Goal: Obtain resource: Obtain resource

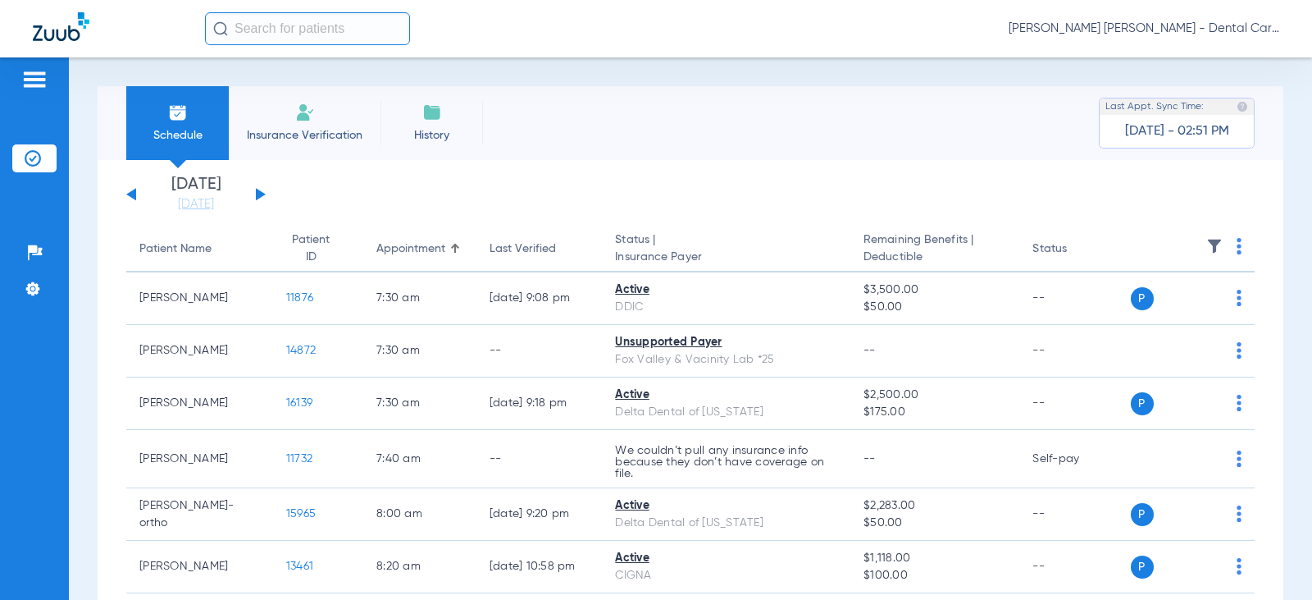
click at [262, 193] on button at bounding box center [261, 194] width 10 height 12
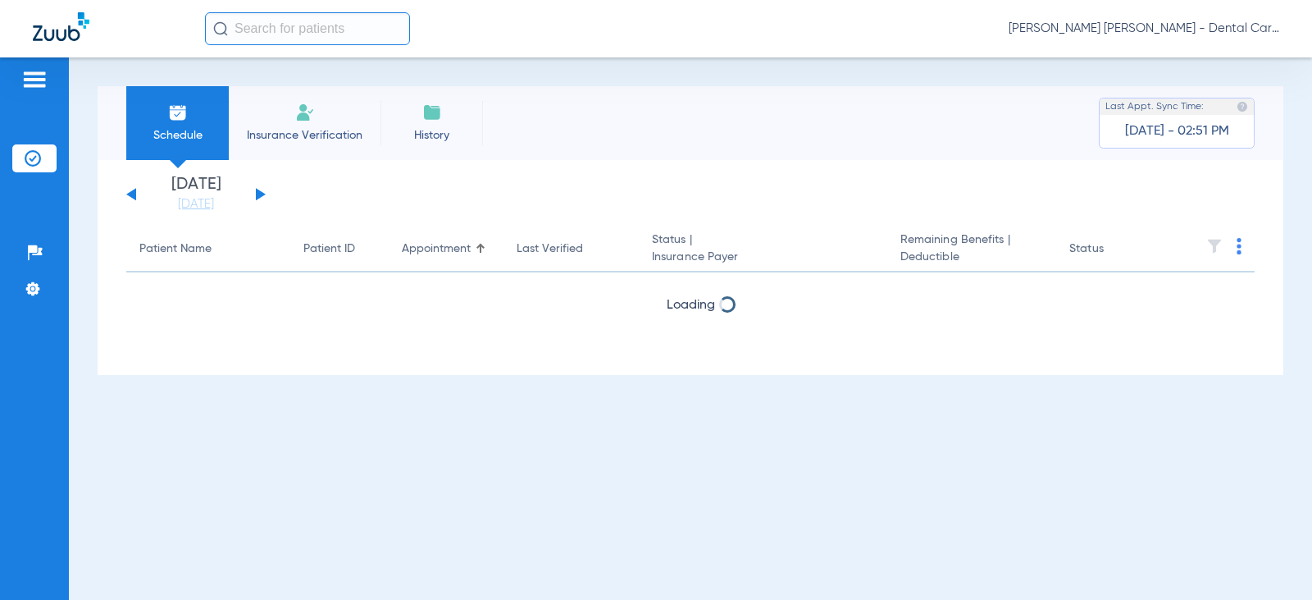
click at [262, 193] on button at bounding box center [261, 194] width 10 height 12
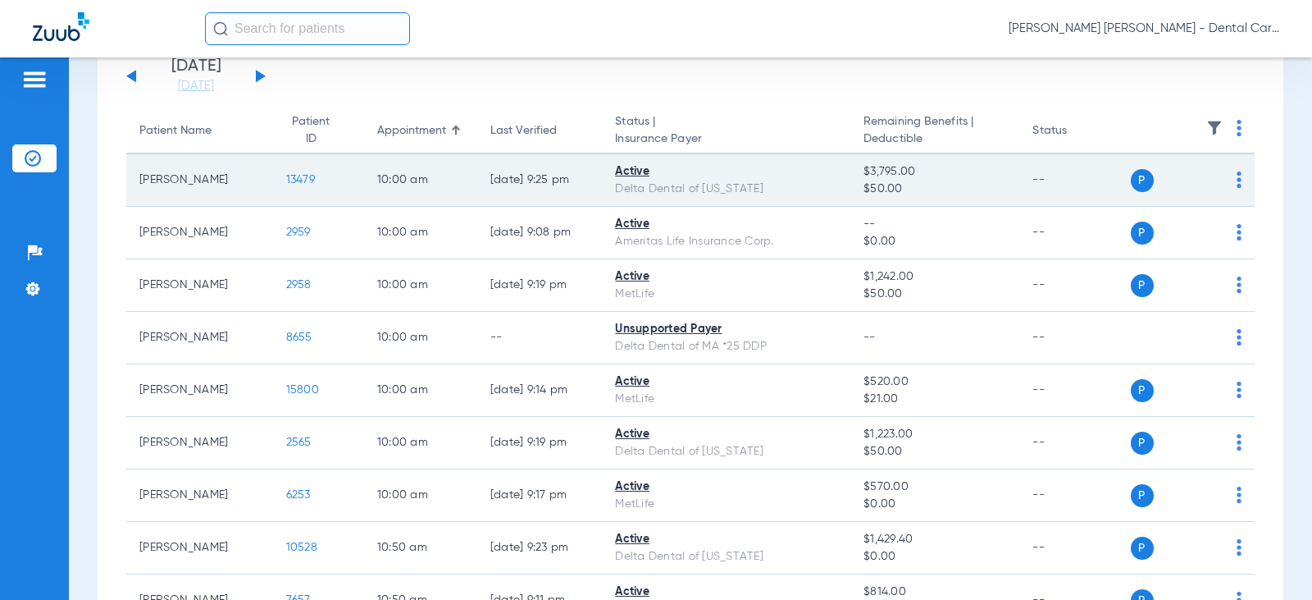
scroll to position [164, 0]
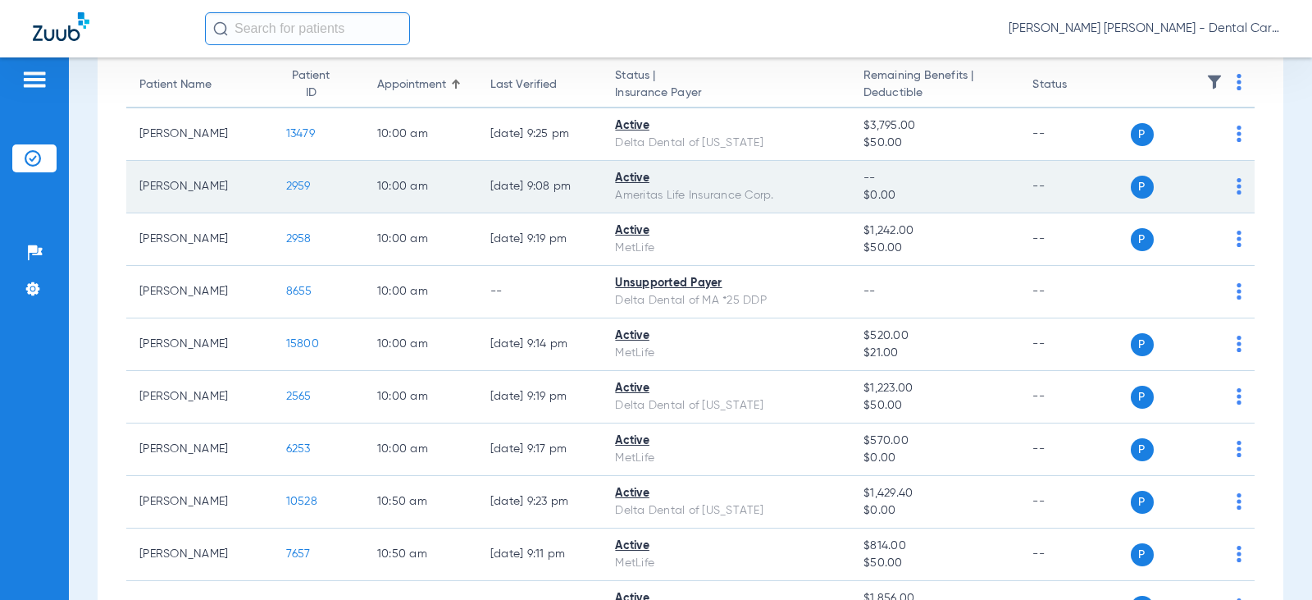
click at [278, 196] on td "2959" at bounding box center [318, 187] width 91 height 52
click at [286, 190] on span "2959" at bounding box center [298, 185] width 25 height 11
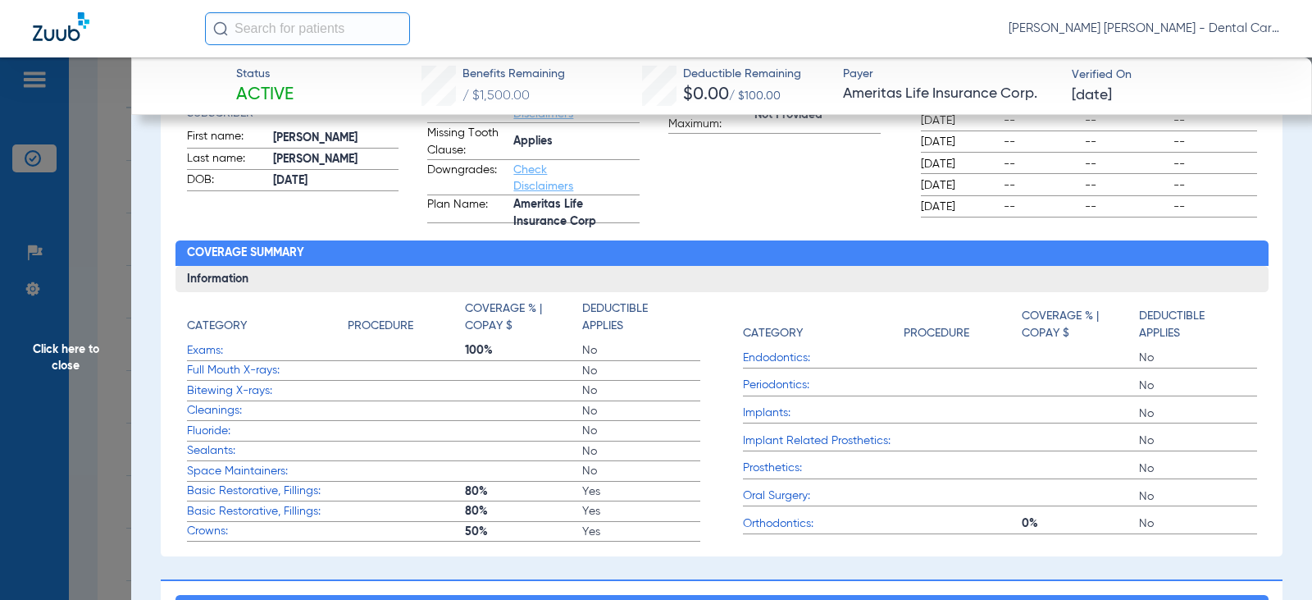
scroll to position [0, 0]
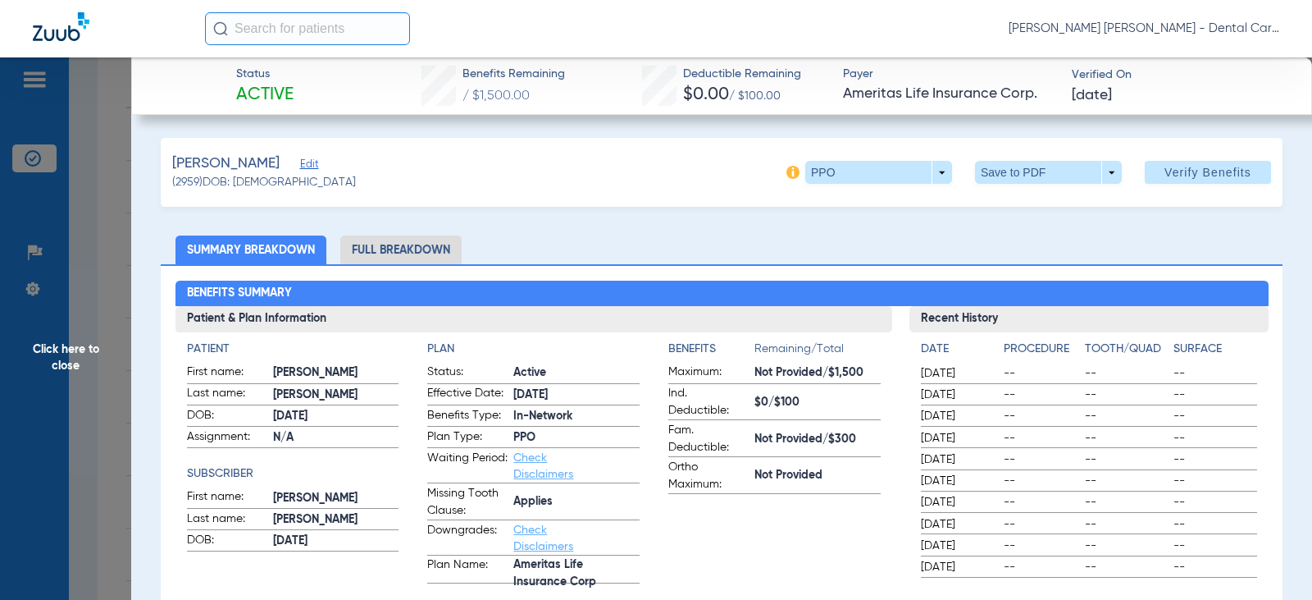
click at [431, 255] on li "Full Breakdown" at bounding box center [400, 249] width 121 height 29
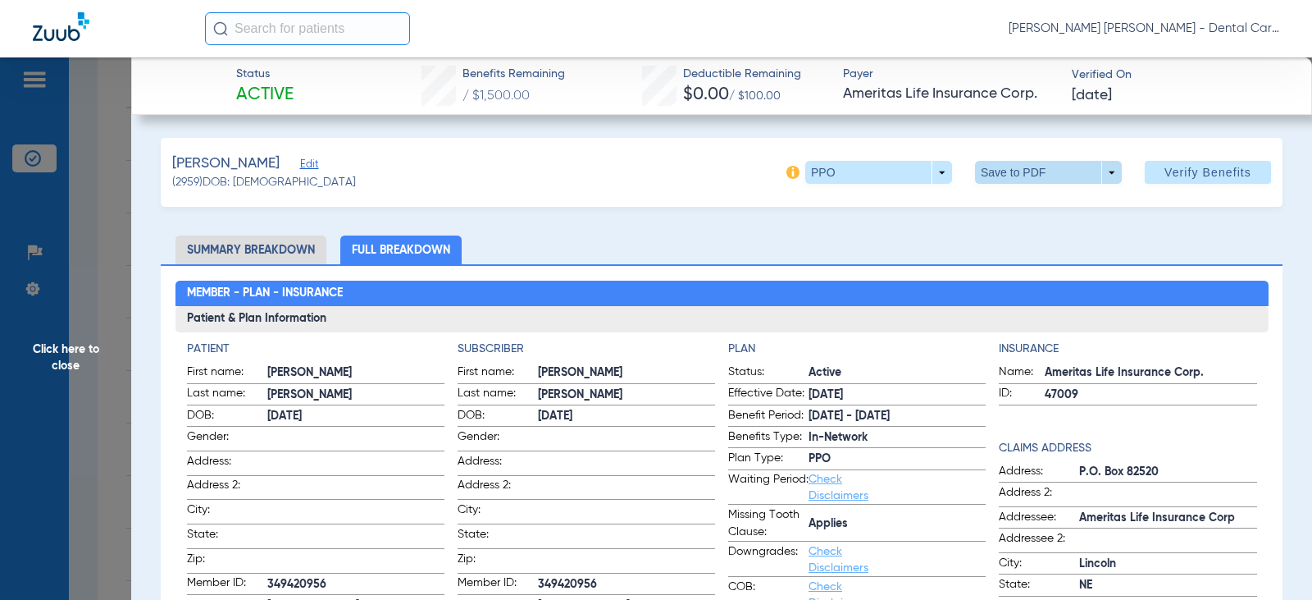
click at [1029, 169] on span at bounding box center [1048, 172] width 39 height 39
click at [1020, 196] on button "insert_drive_file Save to PDF" at bounding box center [1026, 205] width 124 height 33
drag, startPoint x: 45, startPoint y: 335, endPoint x: 53, endPoint y: 356, distance: 22.1
click at [45, 335] on span "Click here to close" at bounding box center [65, 357] width 131 height 600
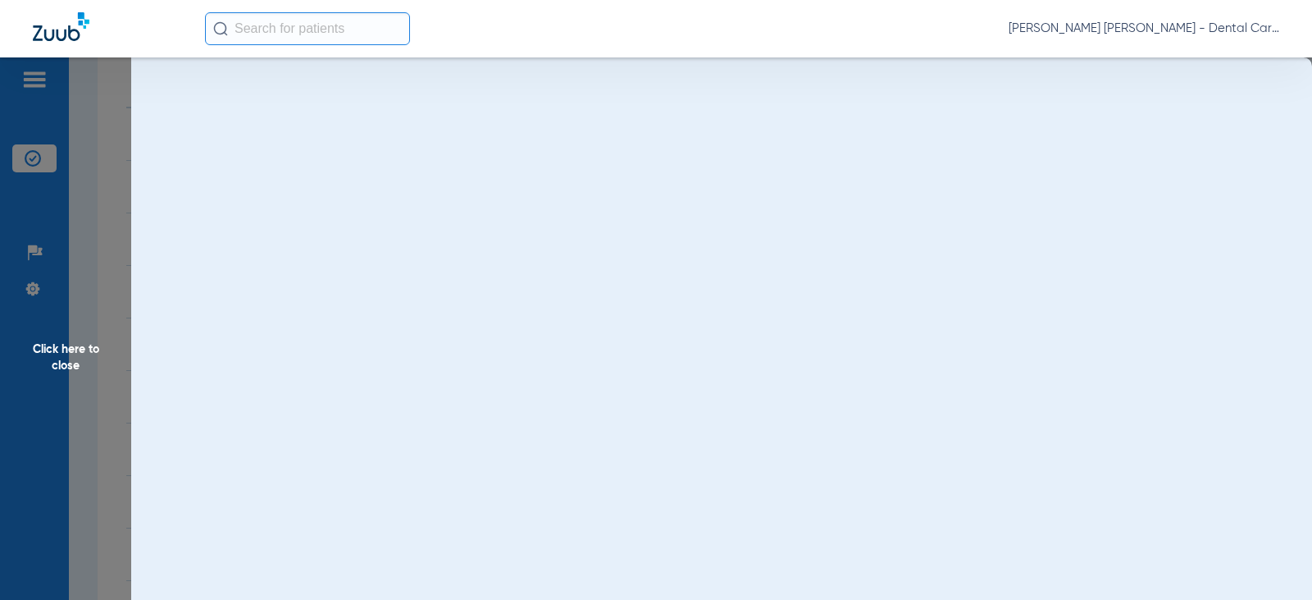
click at [55, 358] on span "Click here to close" at bounding box center [65, 357] width 131 height 600
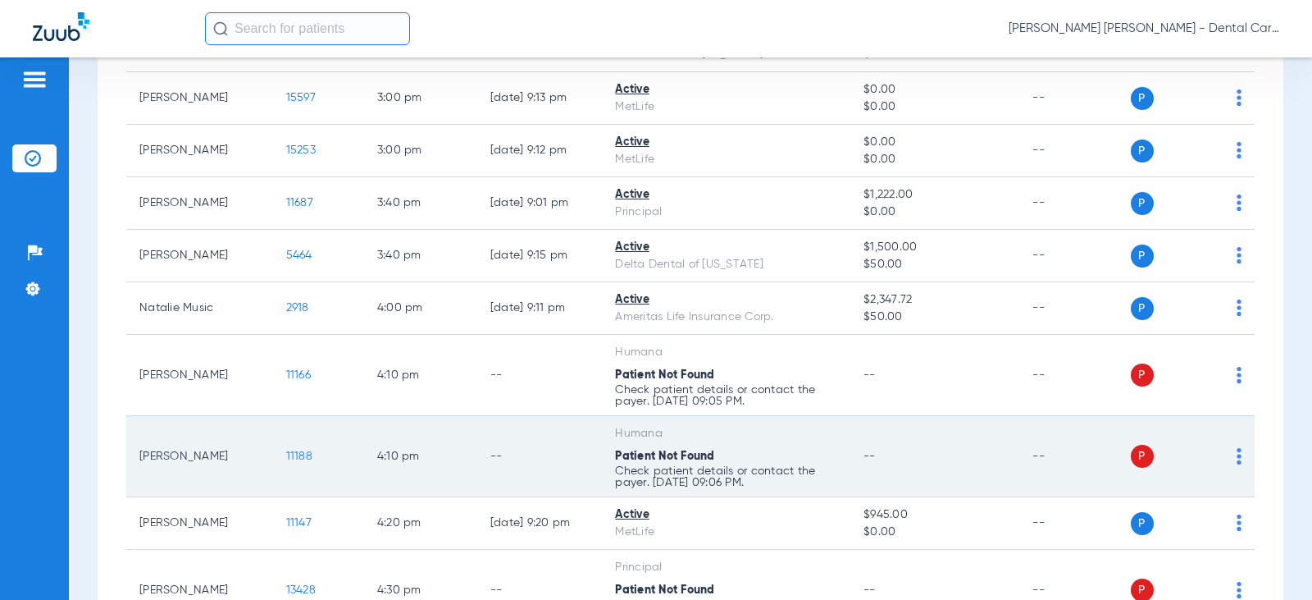
scroll to position [1558, 0]
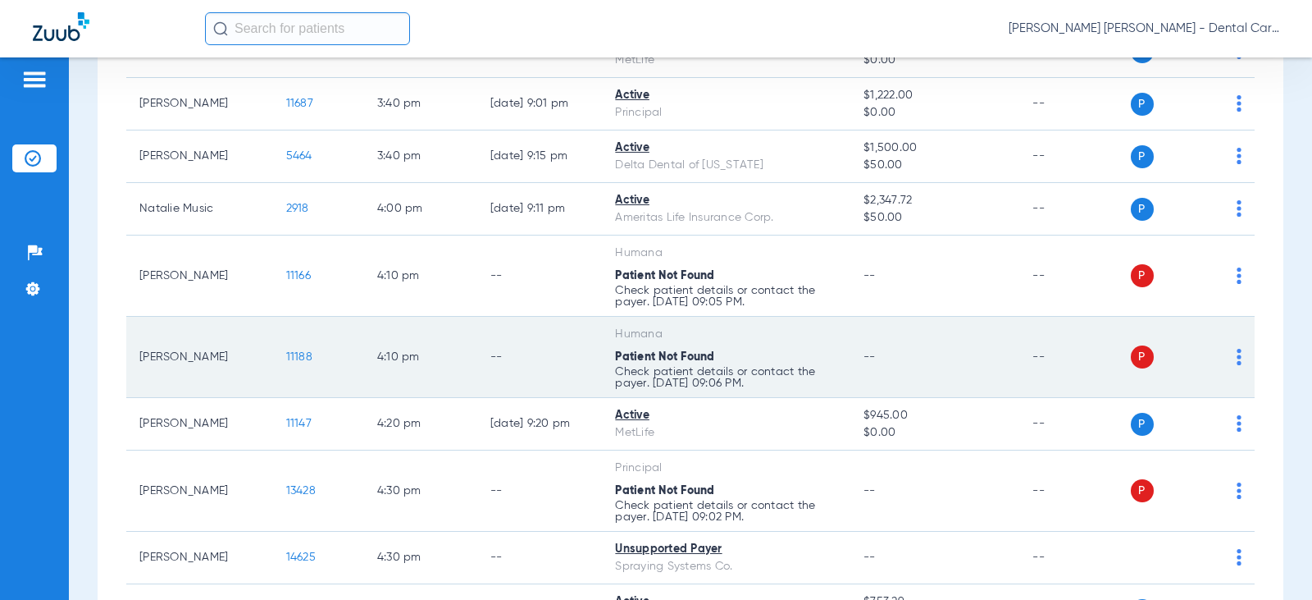
click at [286, 353] on span "11188" at bounding box center [299, 356] width 26 height 11
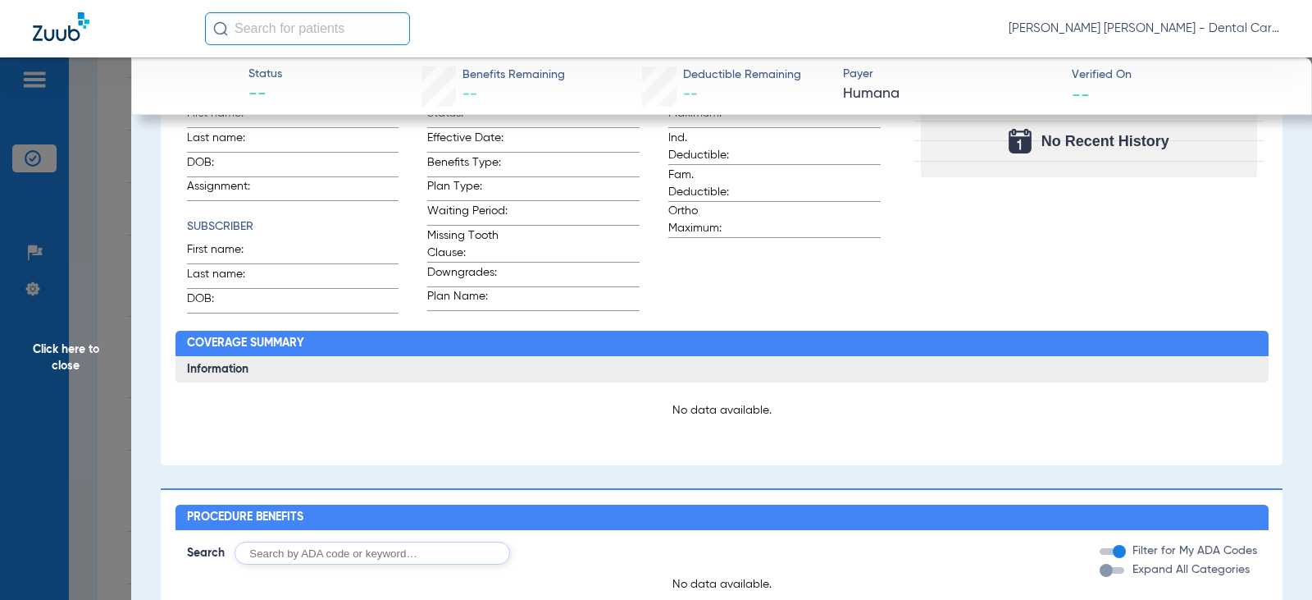
scroll to position [246, 0]
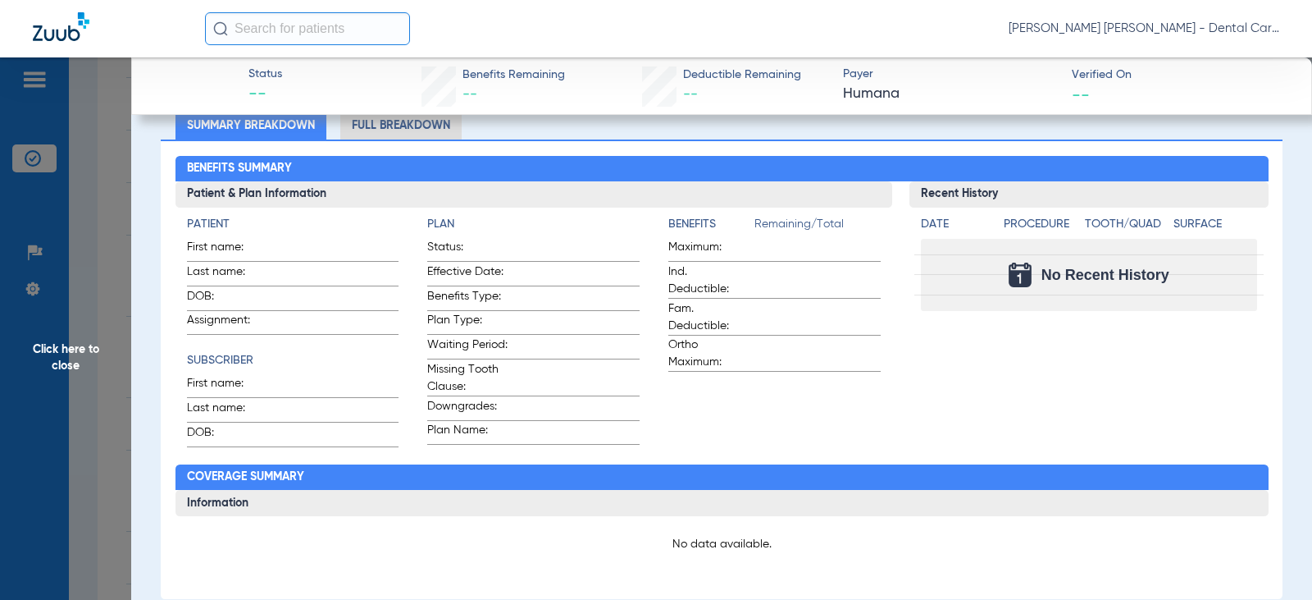
click at [71, 363] on span "Click here to close" at bounding box center [65, 357] width 131 height 600
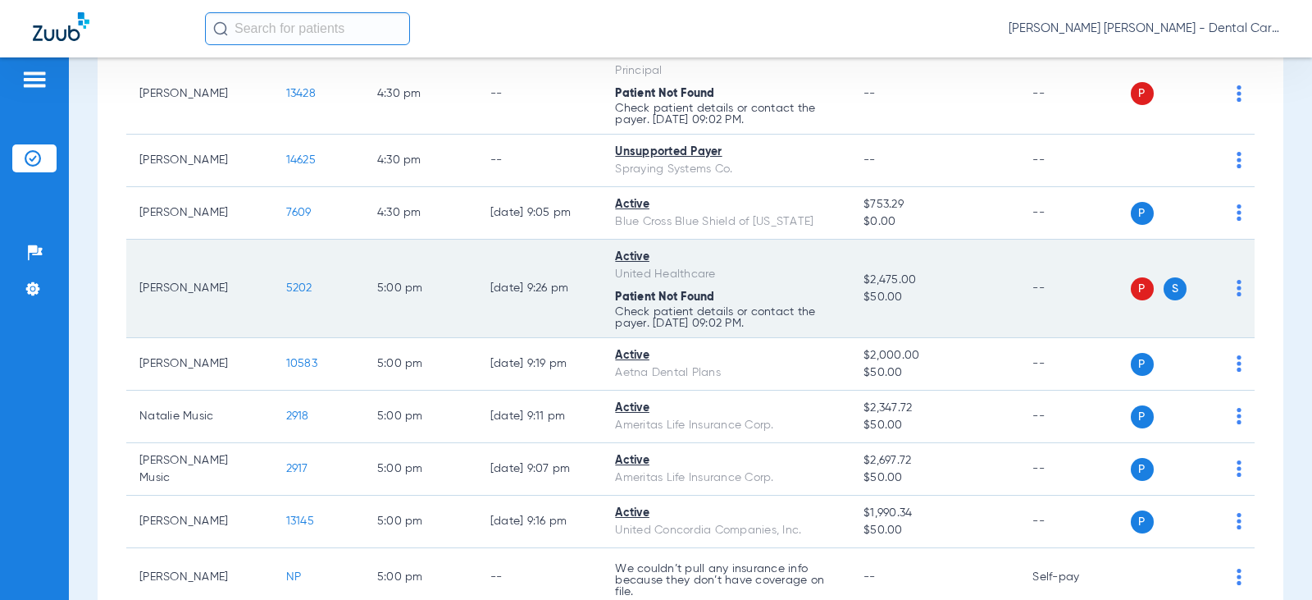
scroll to position [1968, 0]
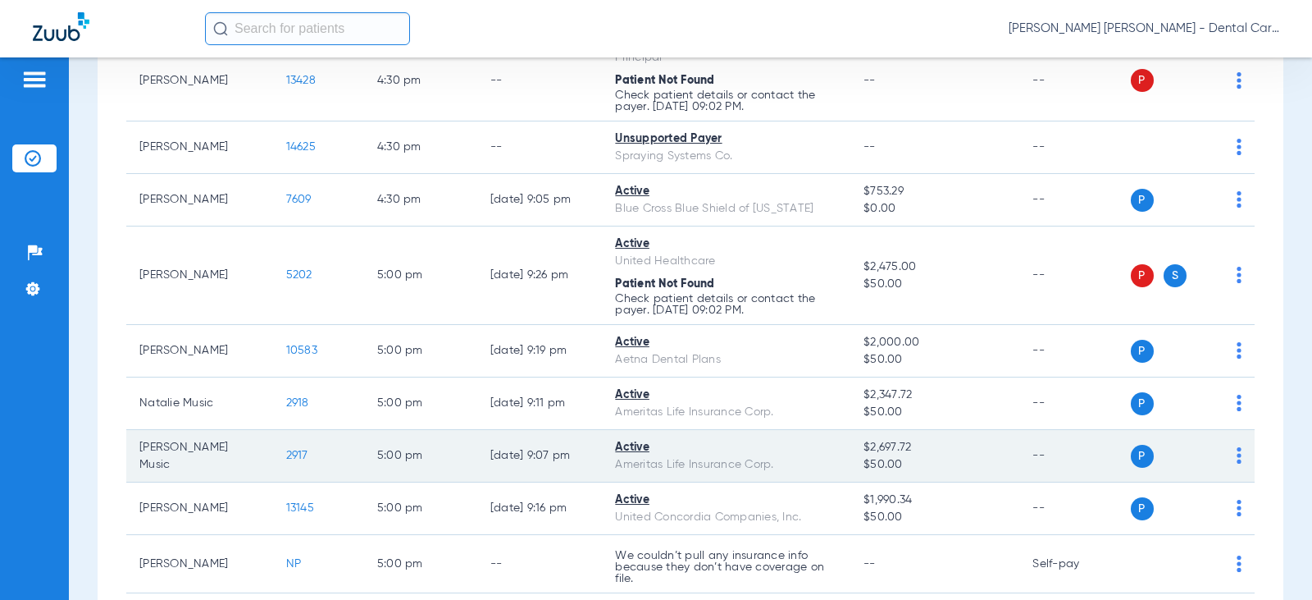
click at [286, 454] on span "2917" at bounding box center [297, 454] width 22 height 11
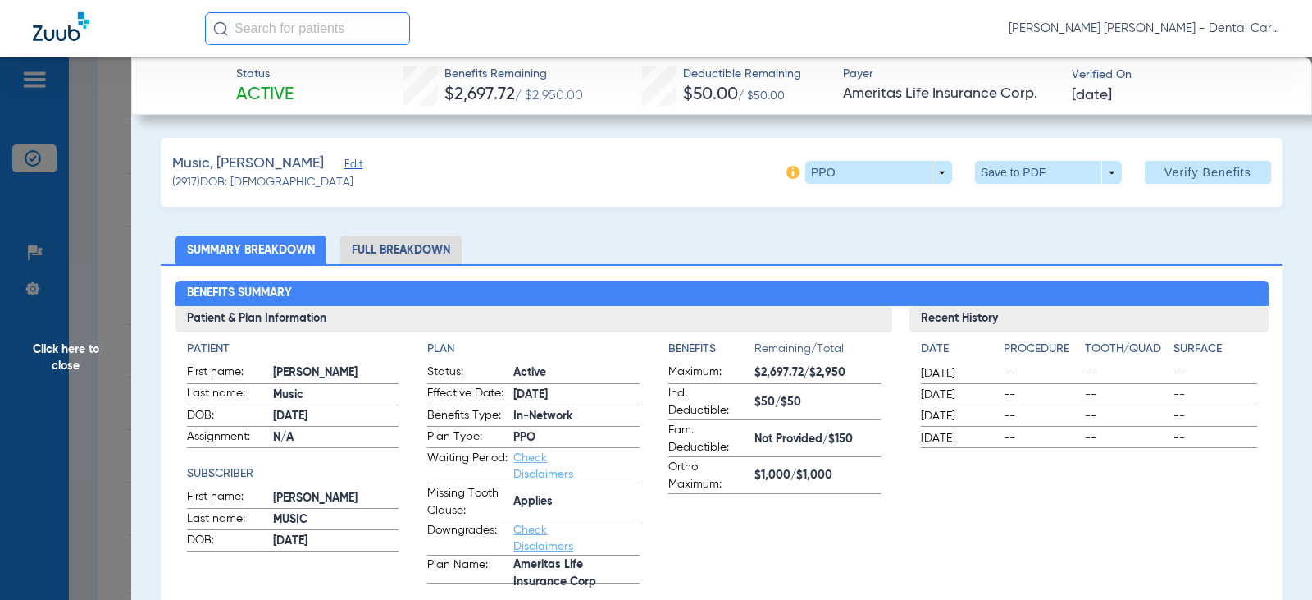
click at [403, 252] on li "Full Breakdown" at bounding box center [400, 249] width 121 height 29
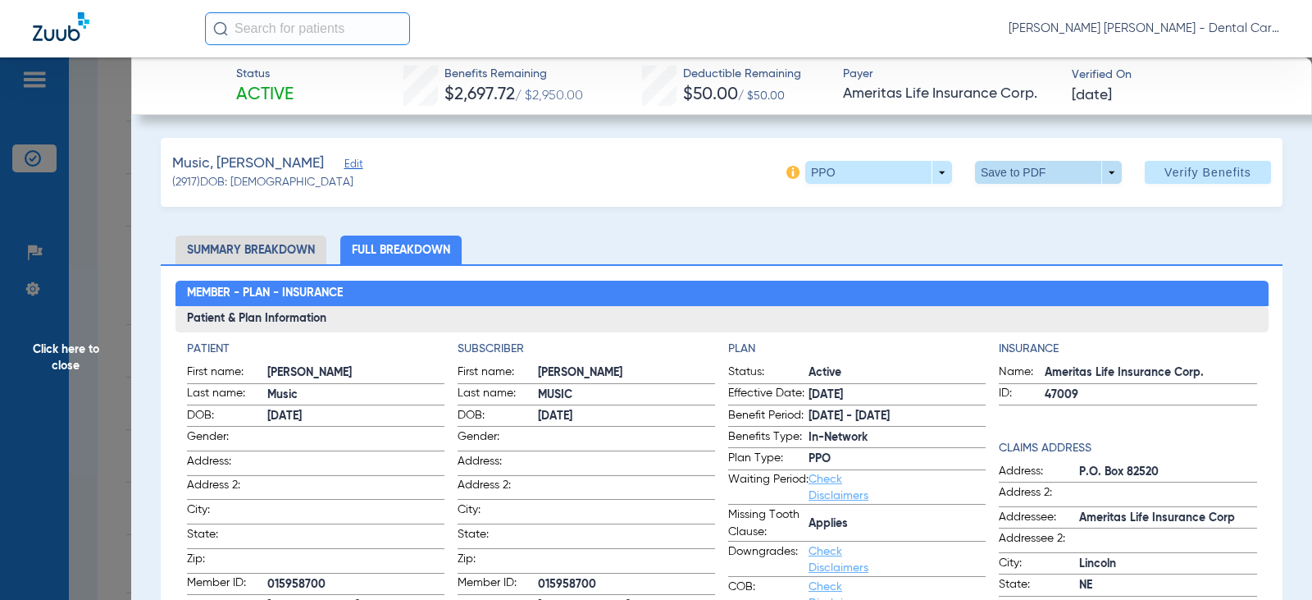
click at [999, 165] on span at bounding box center [1048, 172] width 147 height 23
click at [1019, 211] on span "Save to PDF" at bounding box center [1042, 204] width 65 height 11
click at [78, 364] on span "Click here to close" at bounding box center [65, 357] width 131 height 600
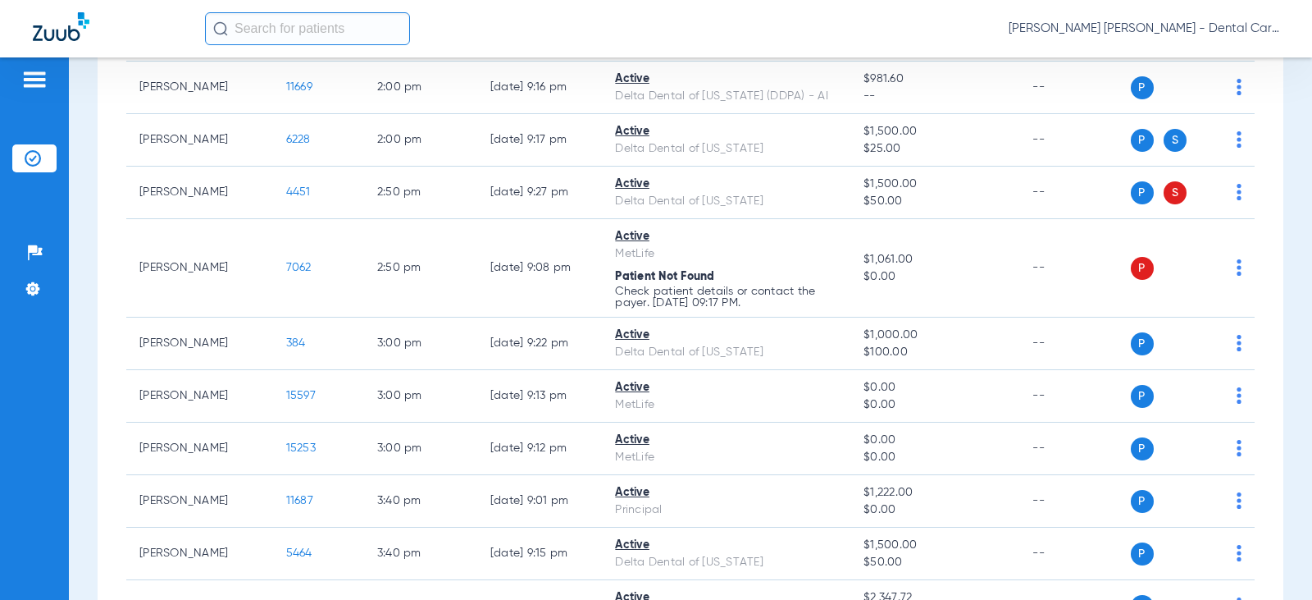
scroll to position [1083, 0]
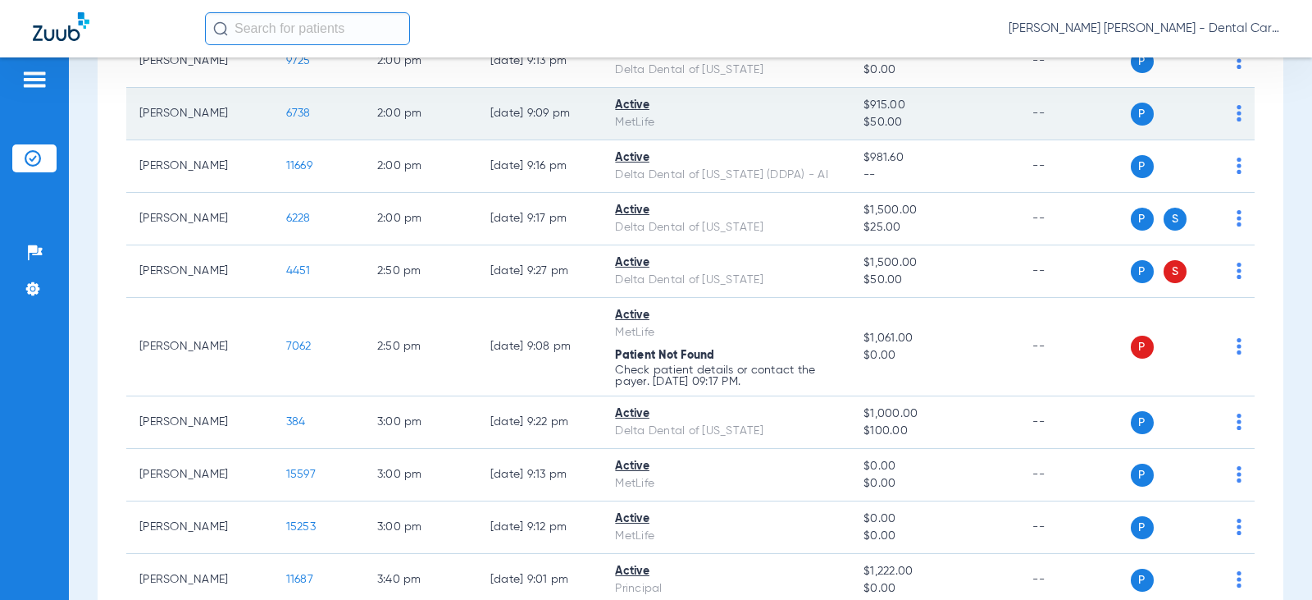
click at [292, 117] on span "6738" at bounding box center [298, 112] width 25 height 11
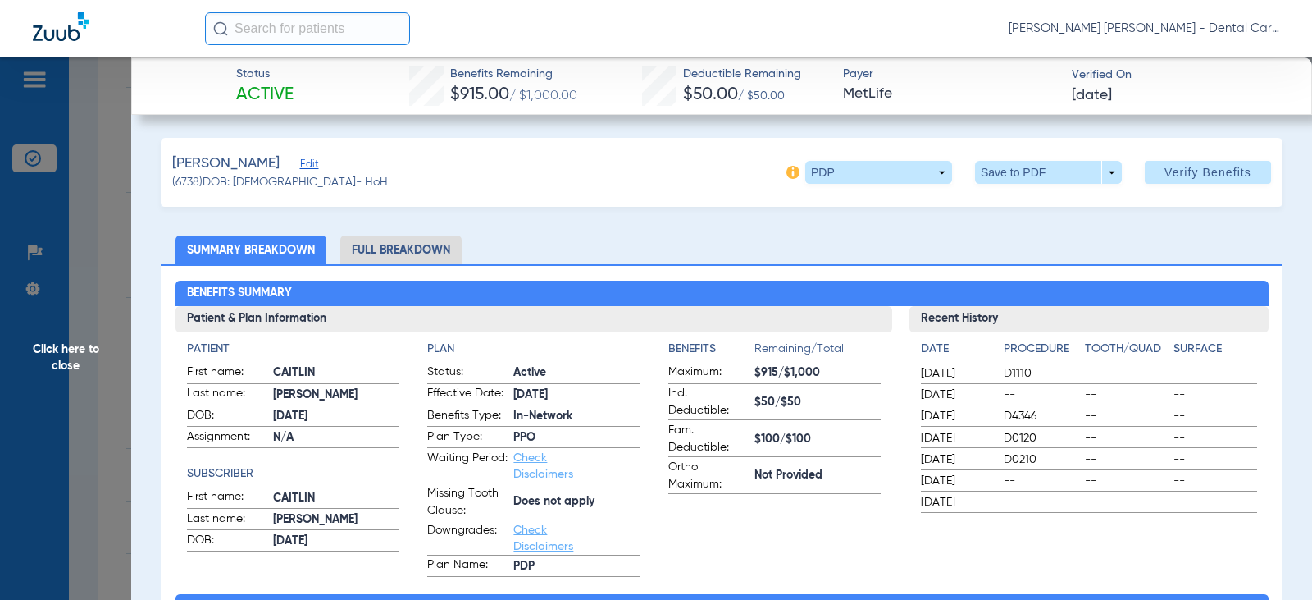
click at [399, 247] on li "Full Breakdown" at bounding box center [400, 249] width 121 height 29
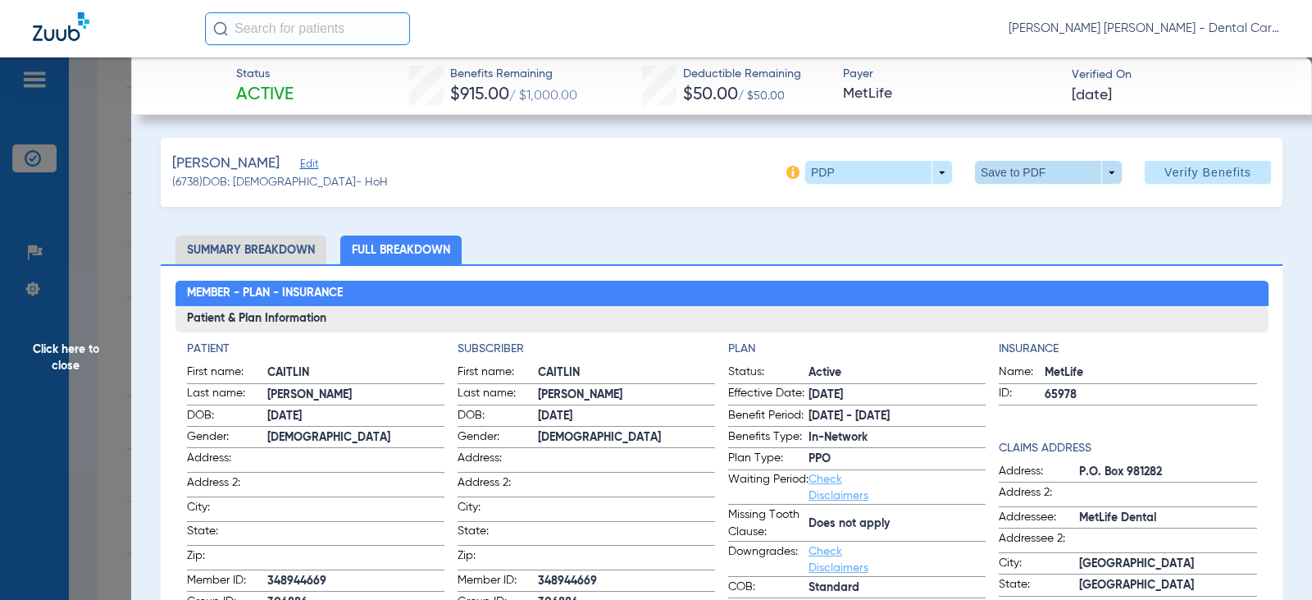
click at [997, 172] on span at bounding box center [1048, 172] width 147 height 23
click at [1009, 209] on button "insert_drive_file Save to PDF" at bounding box center [1026, 205] width 124 height 33
drag, startPoint x: 87, startPoint y: 353, endPoint x: 107, endPoint y: 355, distance: 19.8
click at [87, 354] on span "Click here to close" at bounding box center [65, 357] width 131 height 600
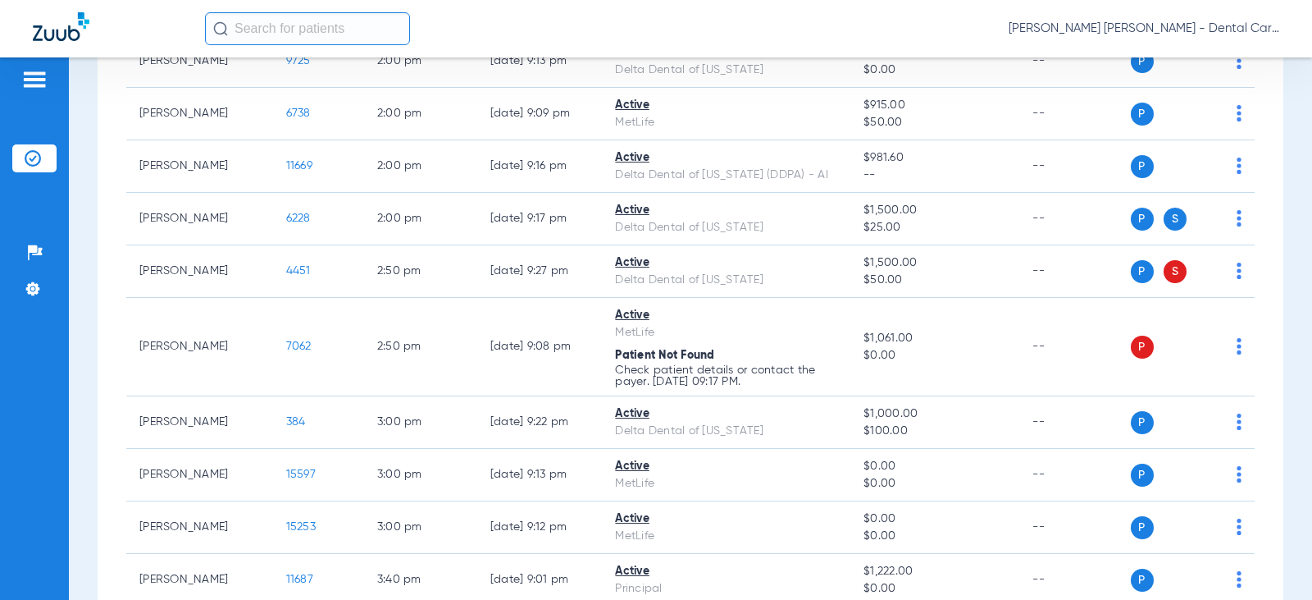
click at [68, 34] on img at bounding box center [61, 26] width 57 height 29
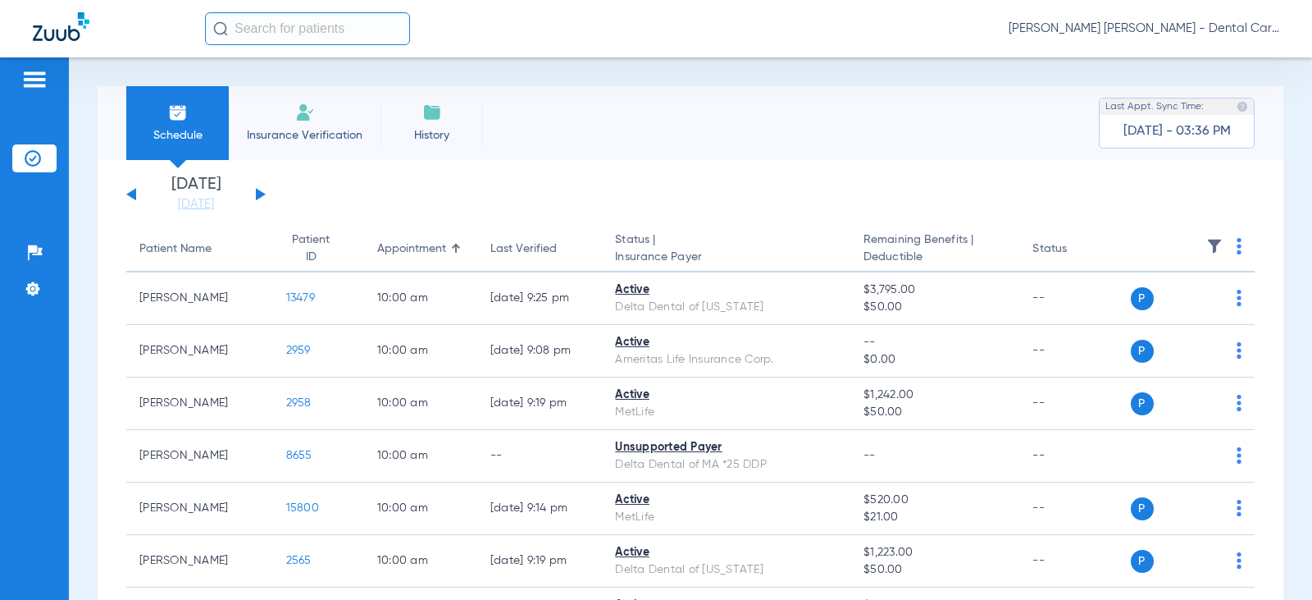
click at [88, 16] on img at bounding box center [61, 26] width 57 height 29
